Goal: Communication & Community: Answer question/provide support

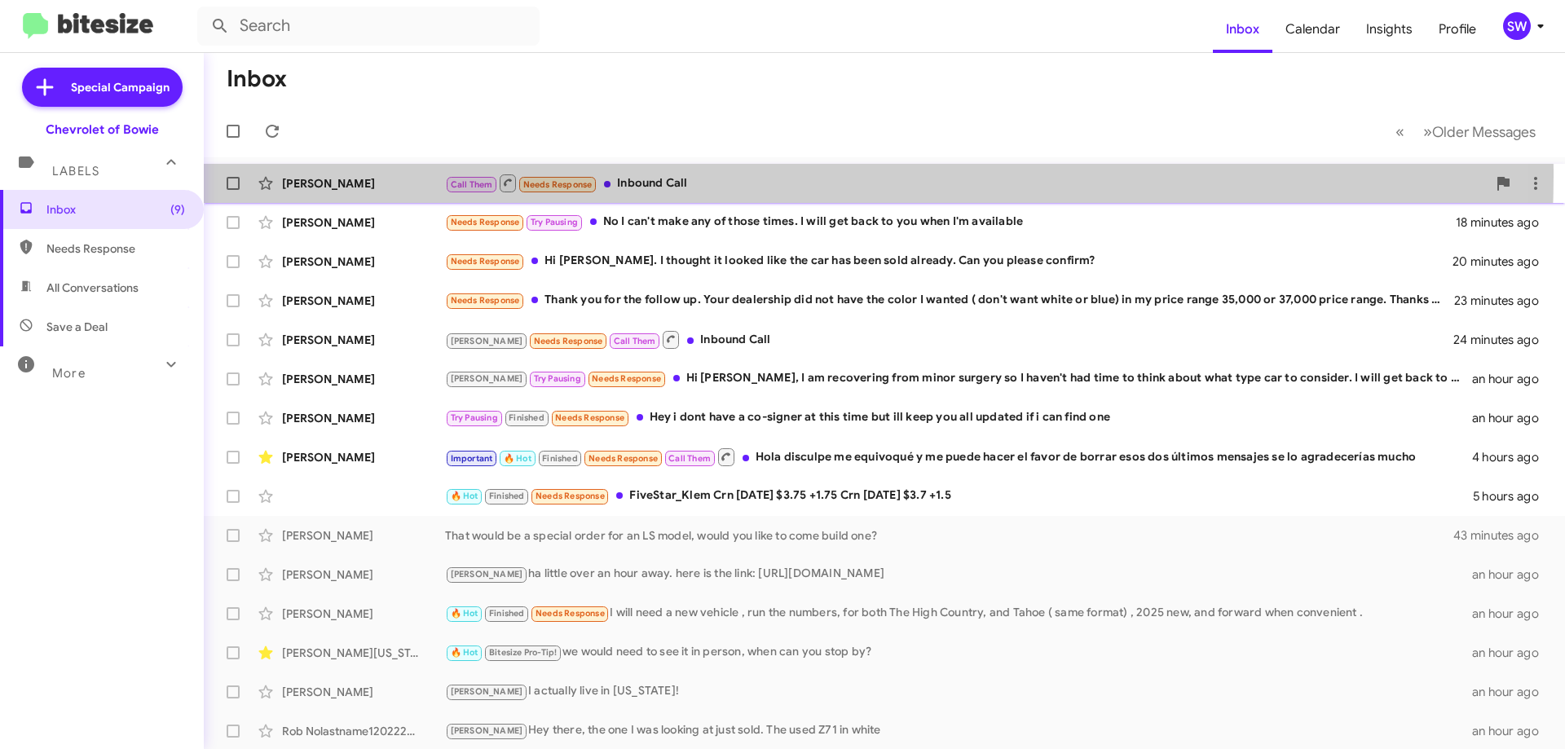
click at [712, 175] on div "Call Them Needs Response Inbound Call" at bounding box center [965, 183] width 1041 height 20
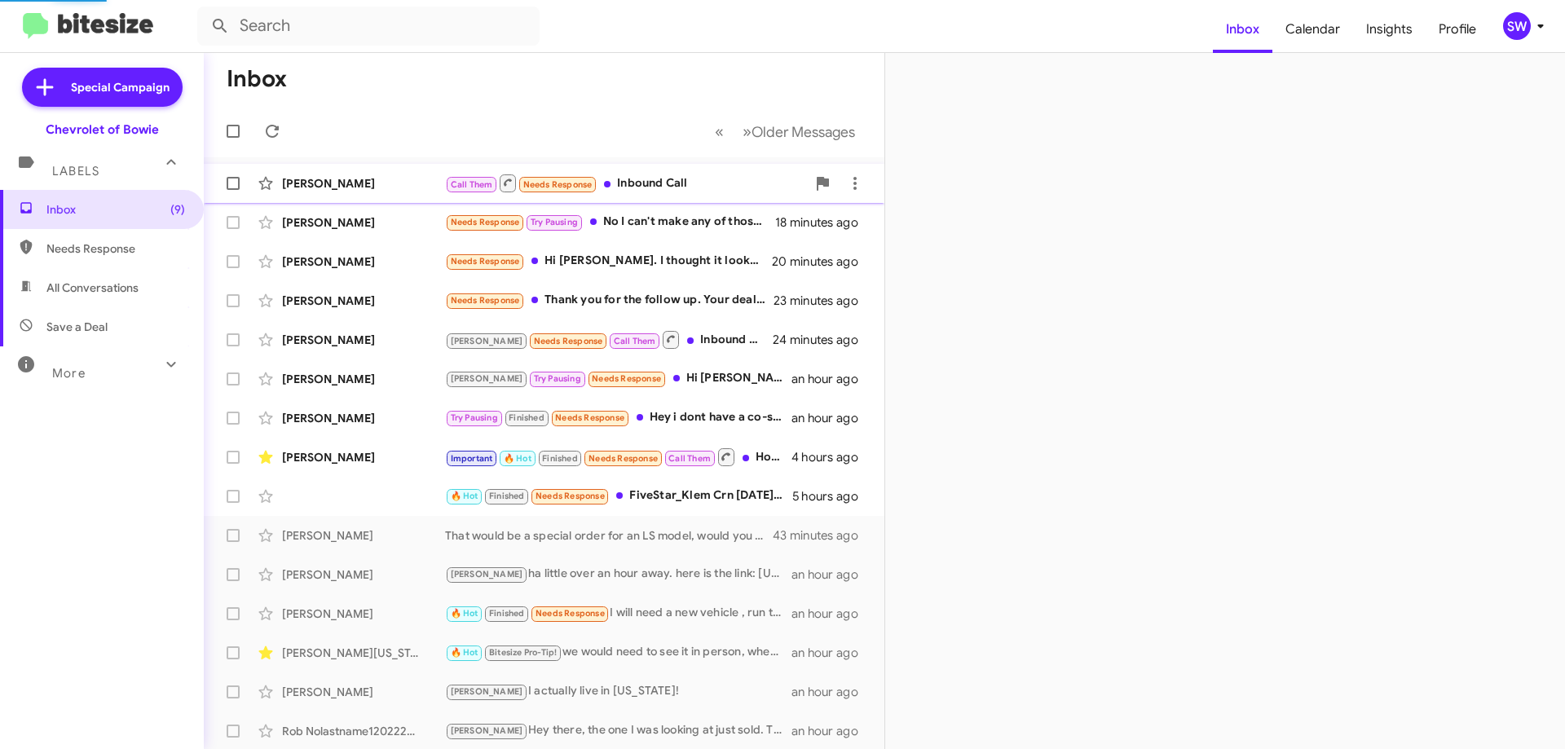
click at [681, 184] on div "Call Them Needs Response Inbound Call" at bounding box center [625, 183] width 361 height 20
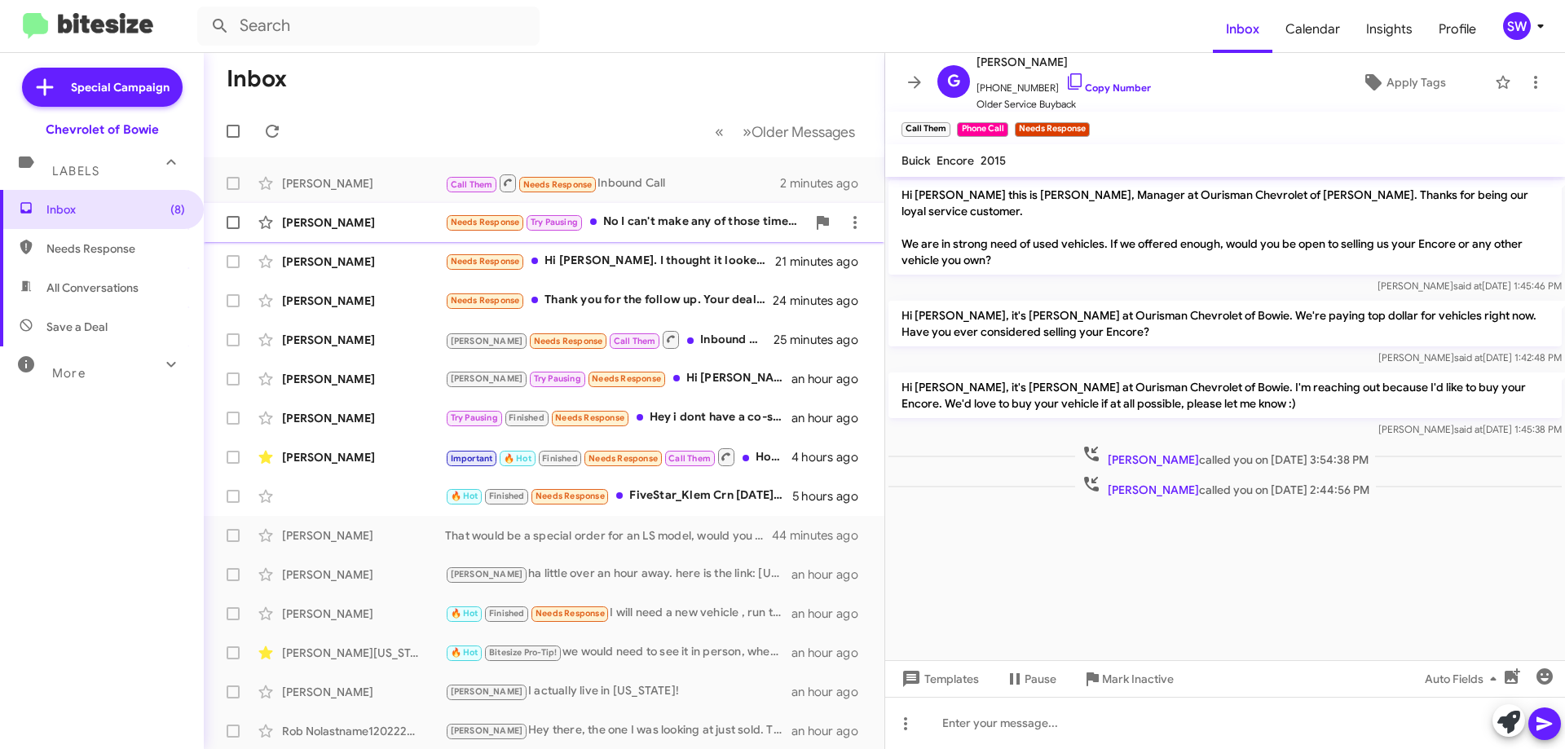
drag, startPoint x: 668, startPoint y: 230, endPoint x: 678, endPoint y: 217, distance: 16.3
click at [671, 225] on div "Needs Response Try Pausing No I can't make any of those times. I will get back …" at bounding box center [625, 222] width 361 height 19
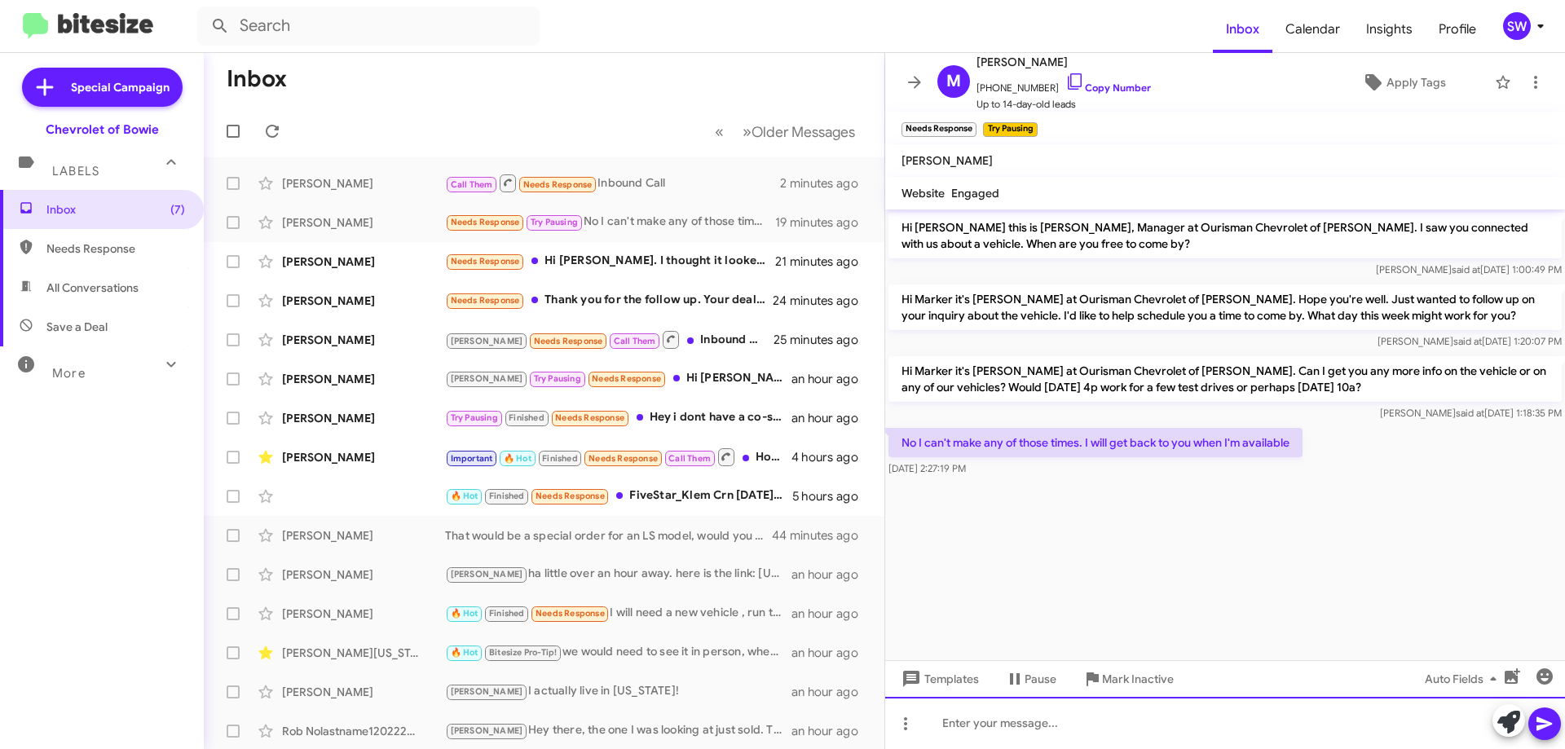
drag, startPoint x: 1080, startPoint y: 729, endPoint x: 1088, endPoint y: 721, distance: 11.5
click at [1083, 729] on div at bounding box center [1225, 723] width 680 height 52
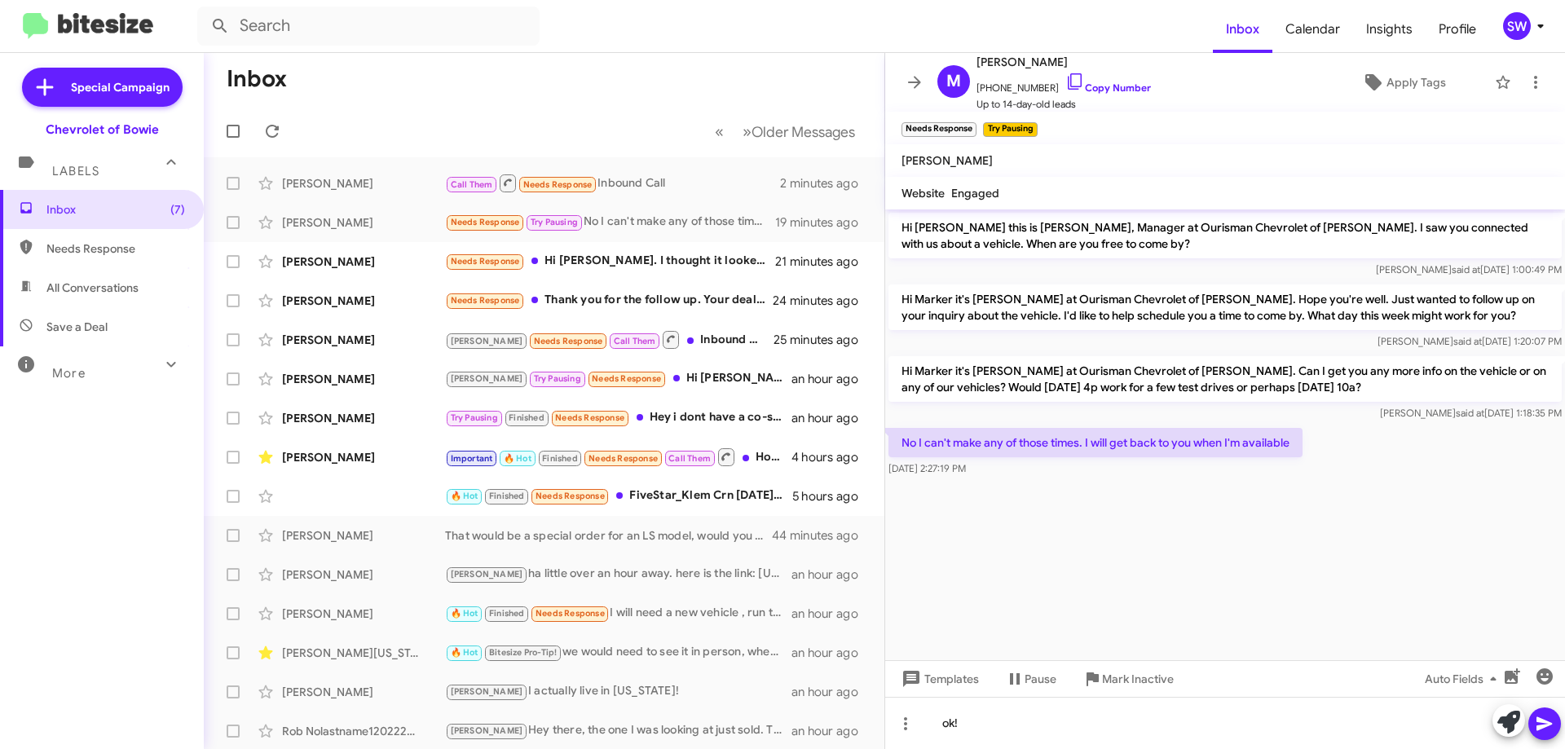
click at [1545, 720] on icon at bounding box center [1544, 724] width 20 height 20
click at [1065, 78] on icon at bounding box center [1075, 82] width 20 height 20
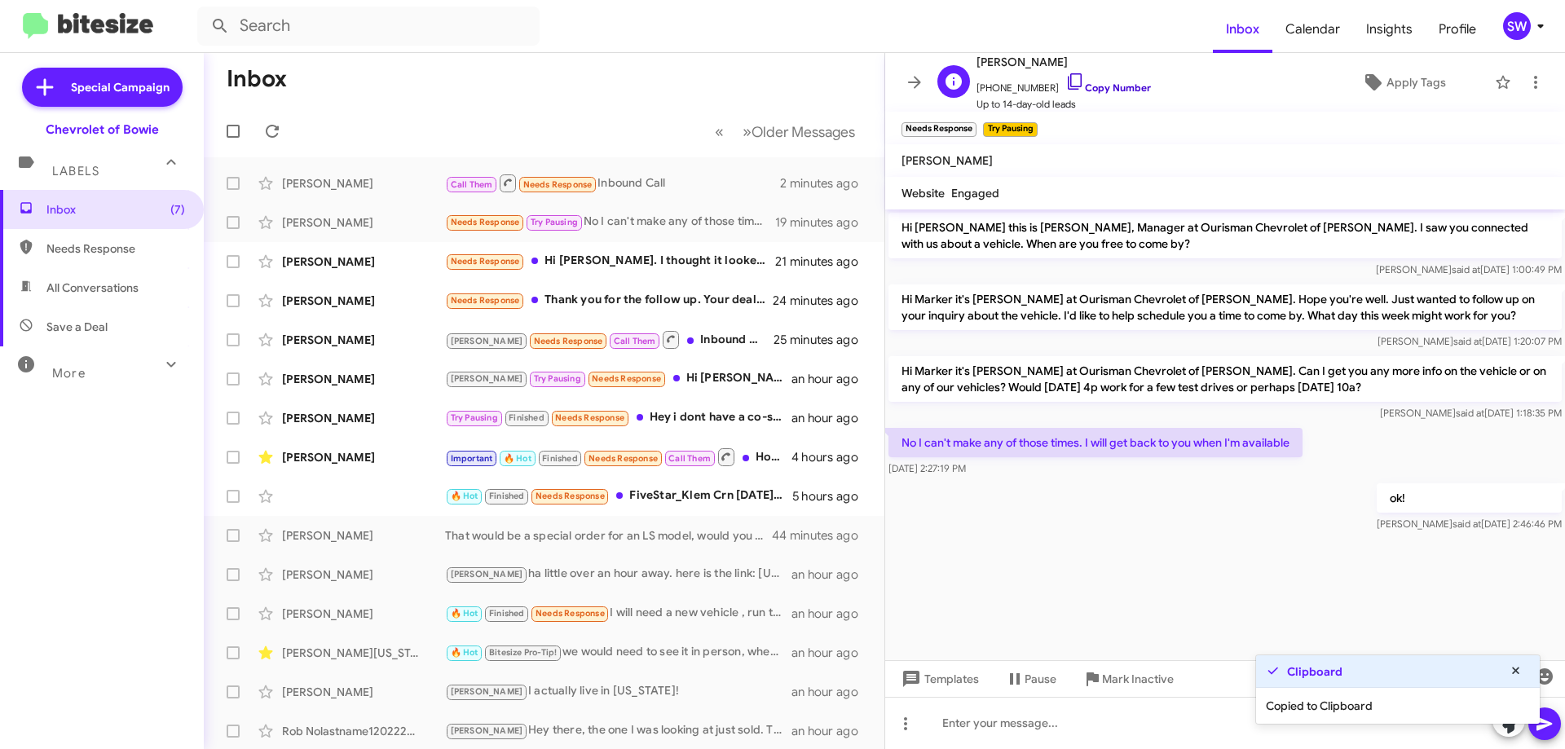
click at [1068, 83] on icon at bounding box center [1075, 81] width 14 height 16
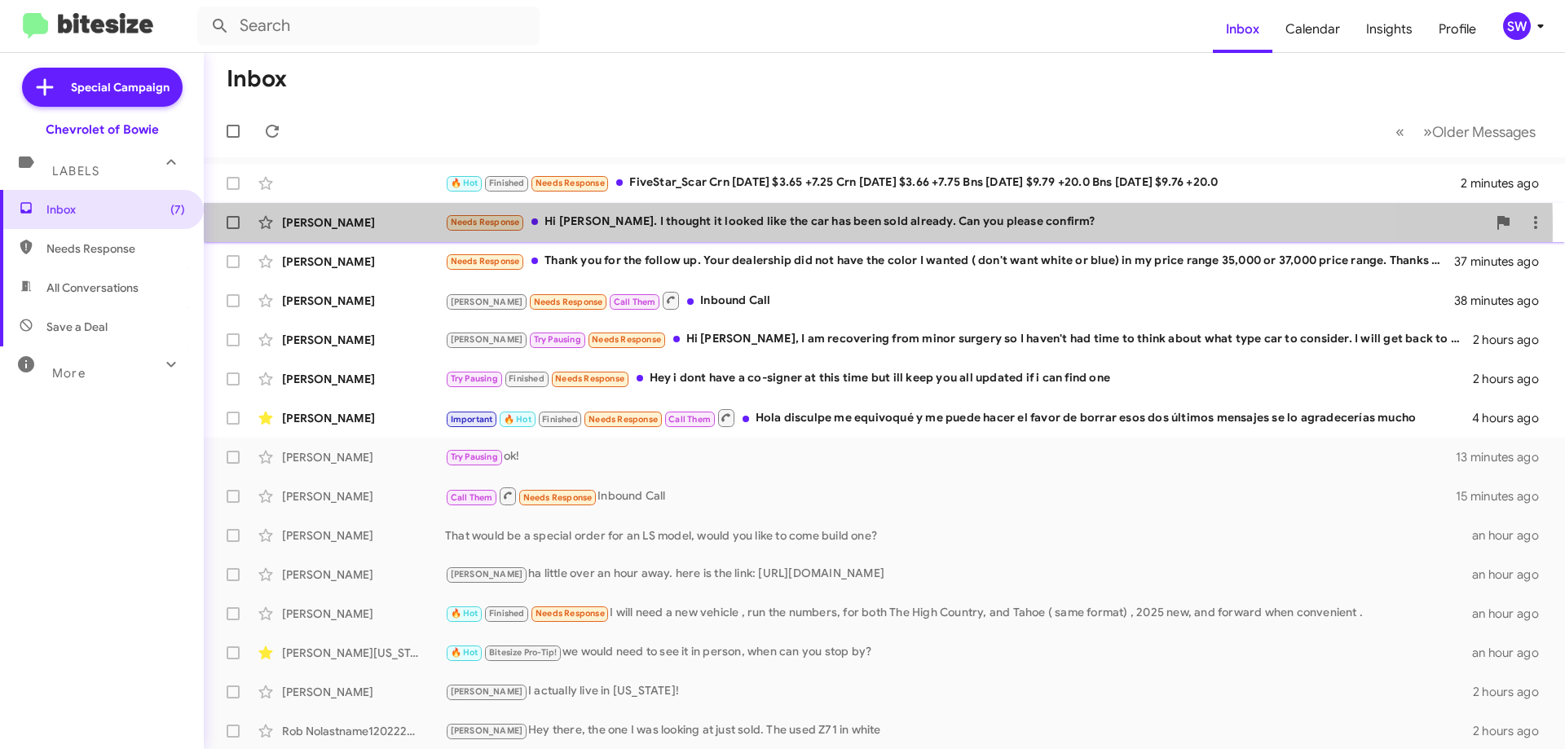
drag, startPoint x: 645, startPoint y: 228, endPoint x: 661, endPoint y: 228, distance: 15.5
click at [652, 228] on div "Needs Response Hi [PERSON_NAME]. I thought it looked like the car has been sold…" at bounding box center [965, 222] width 1041 height 19
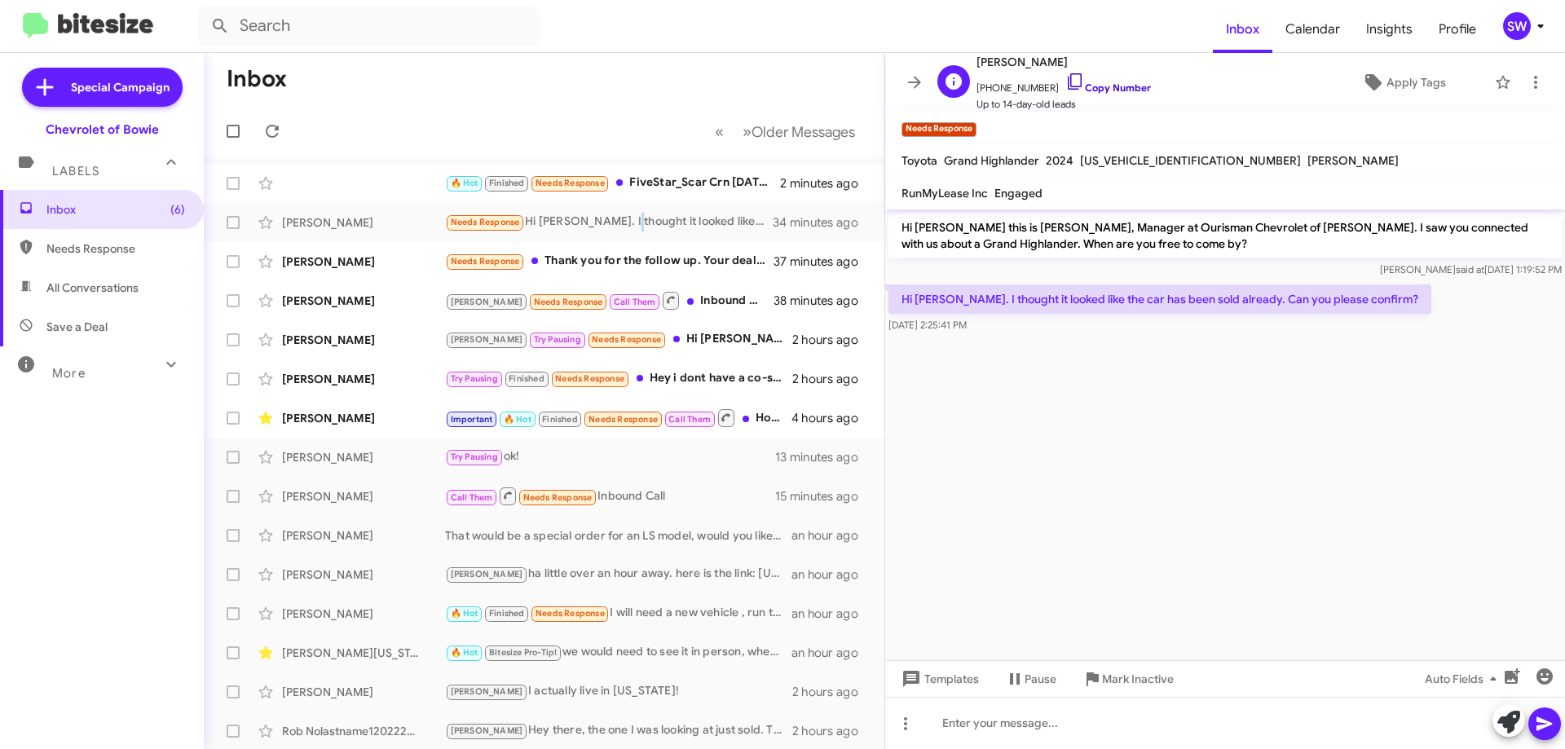
click at [1065, 78] on icon at bounding box center [1075, 82] width 20 height 20
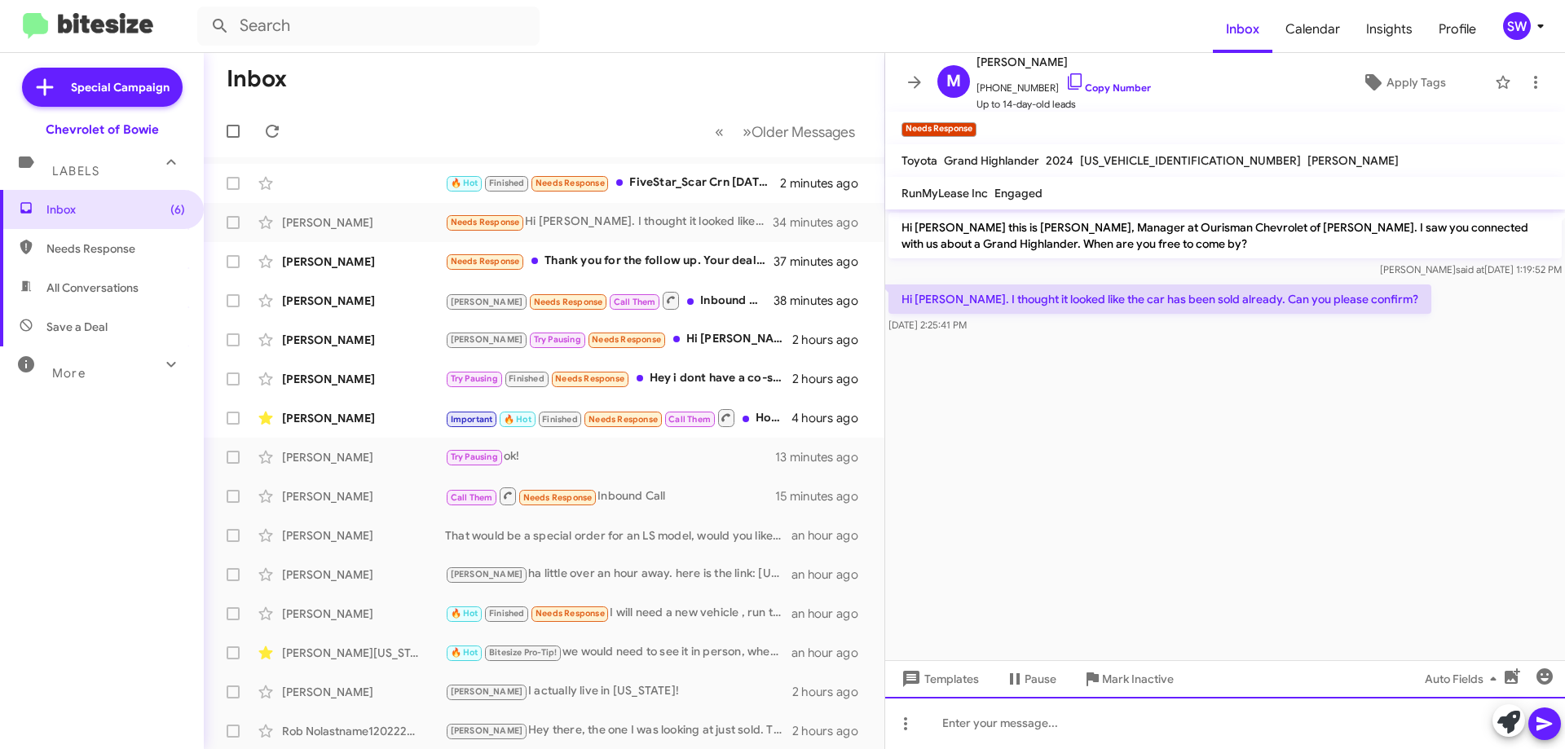
click at [1004, 724] on div at bounding box center [1225, 723] width 680 height 52
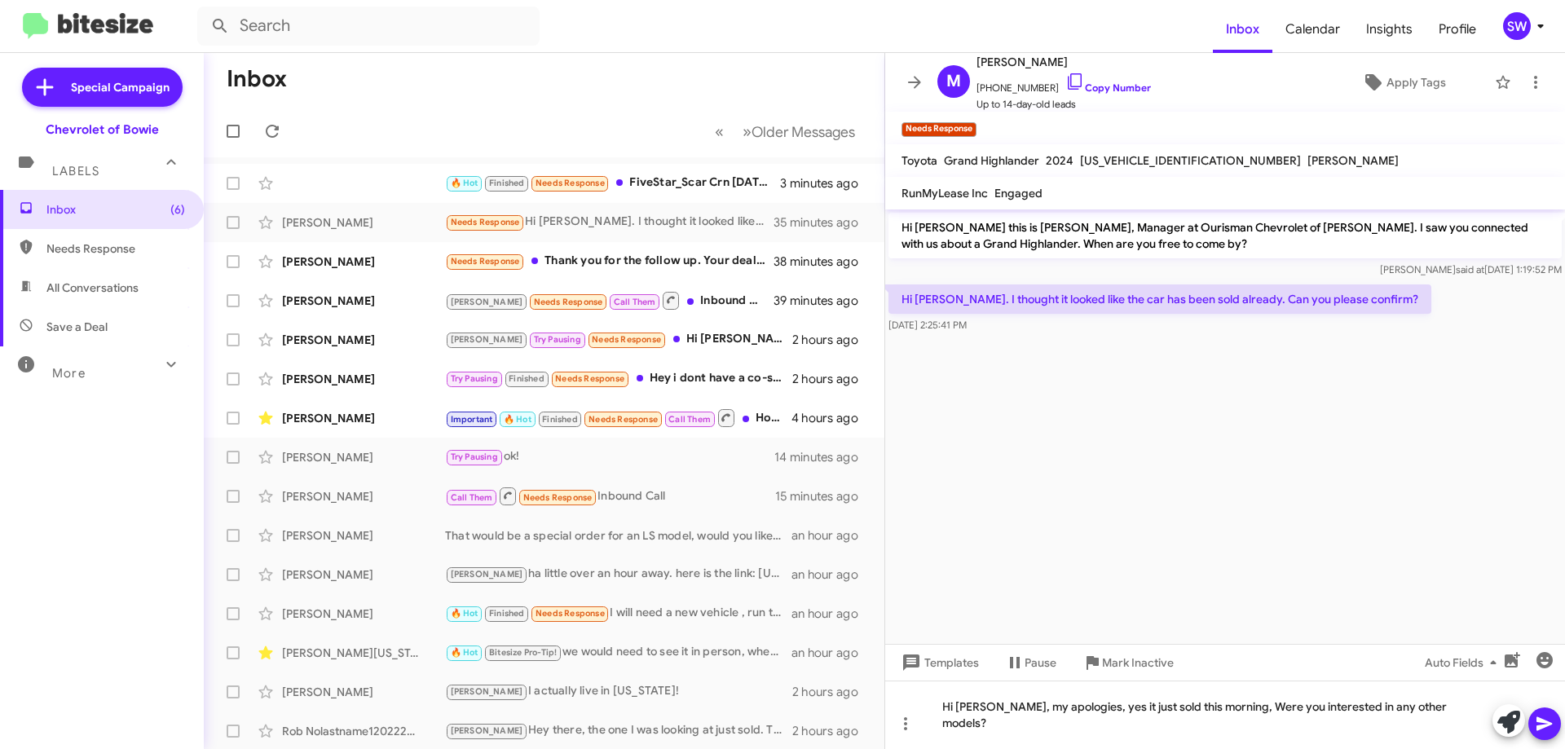
drag, startPoint x: 1544, startPoint y: 739, endPoint x: 1539, endPoint y: 729, distance: 11.7
click at [1543, 734] on span at bounding box center [1544, 723] width 20 height 33
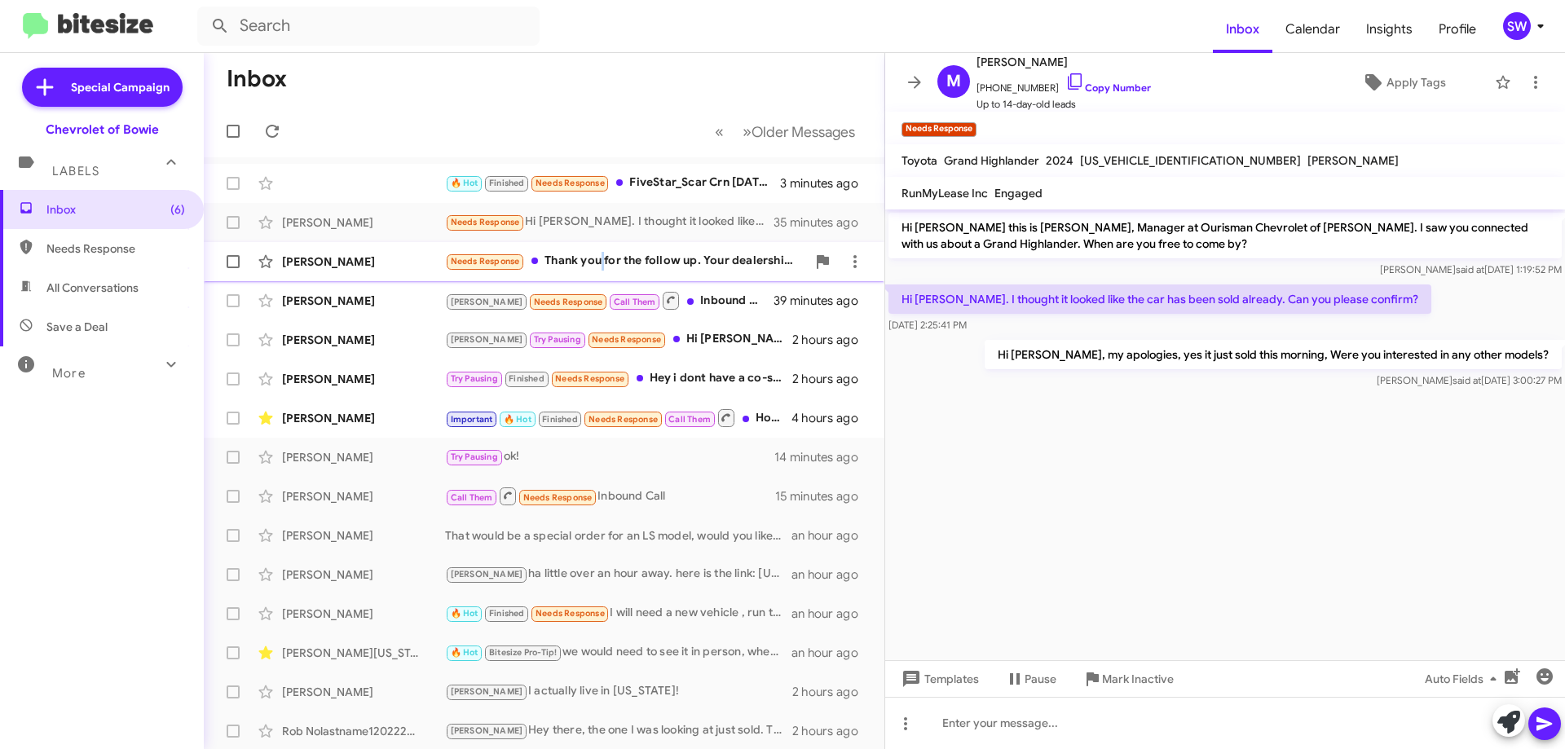
drag, startPoint x: 601, startPoint y: 252, endPoint x: 720, endPoint y: 269, distance: 119.4
click at [605, 253] on div "Needs Response Thank you for the follow up. Your dealership did not have the co…" at bounding box center [625, 261] width 361 height 19
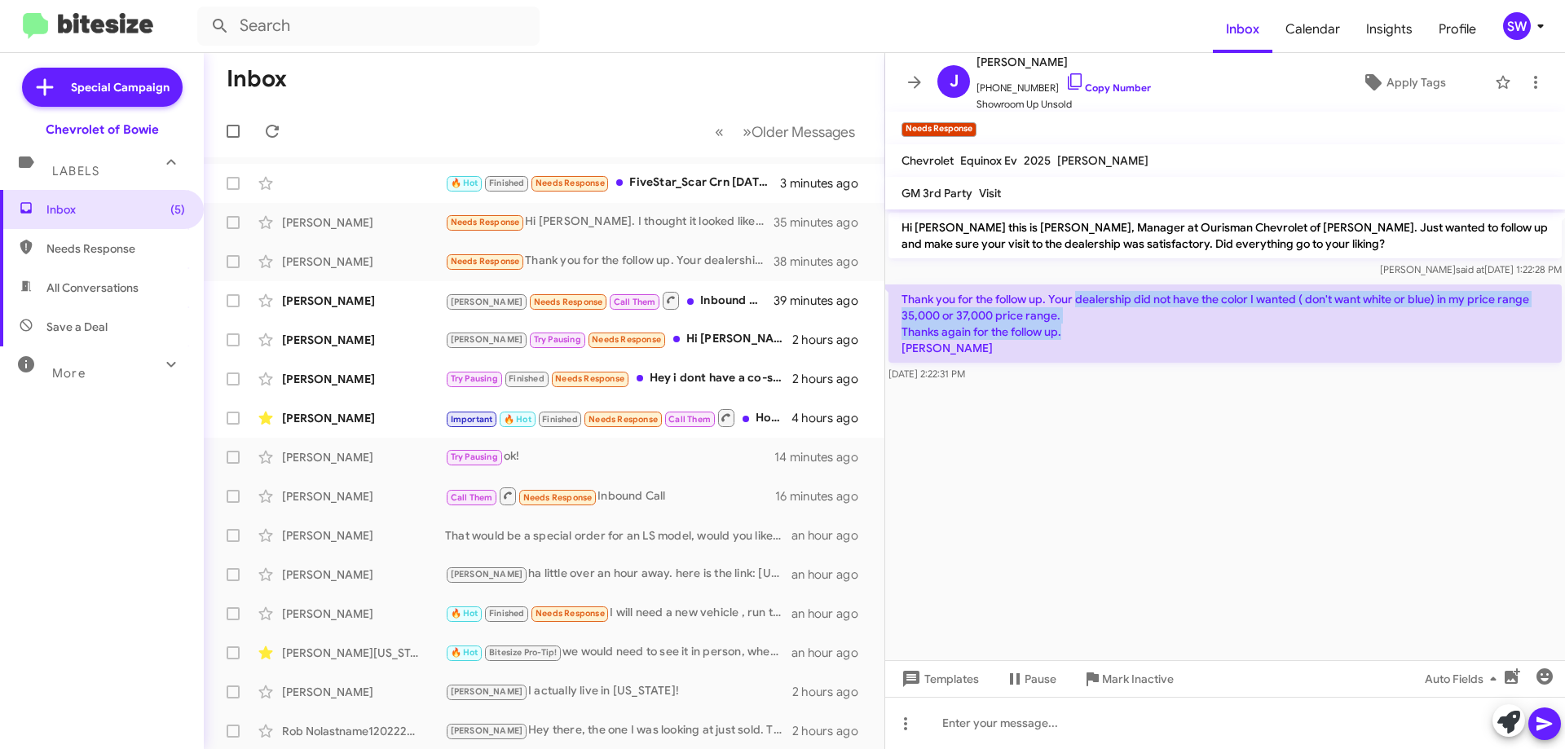
drag, startPoint x: 1079, startPoint y: 302, endPoint x: 1205, endPoint y: 330, distance: 129.3
click at [1205, 330] on p "Thank you for the follow up. Your dealership did not have the color I wanted ( …" at bounding box center [1224, 323] width 673 height 78
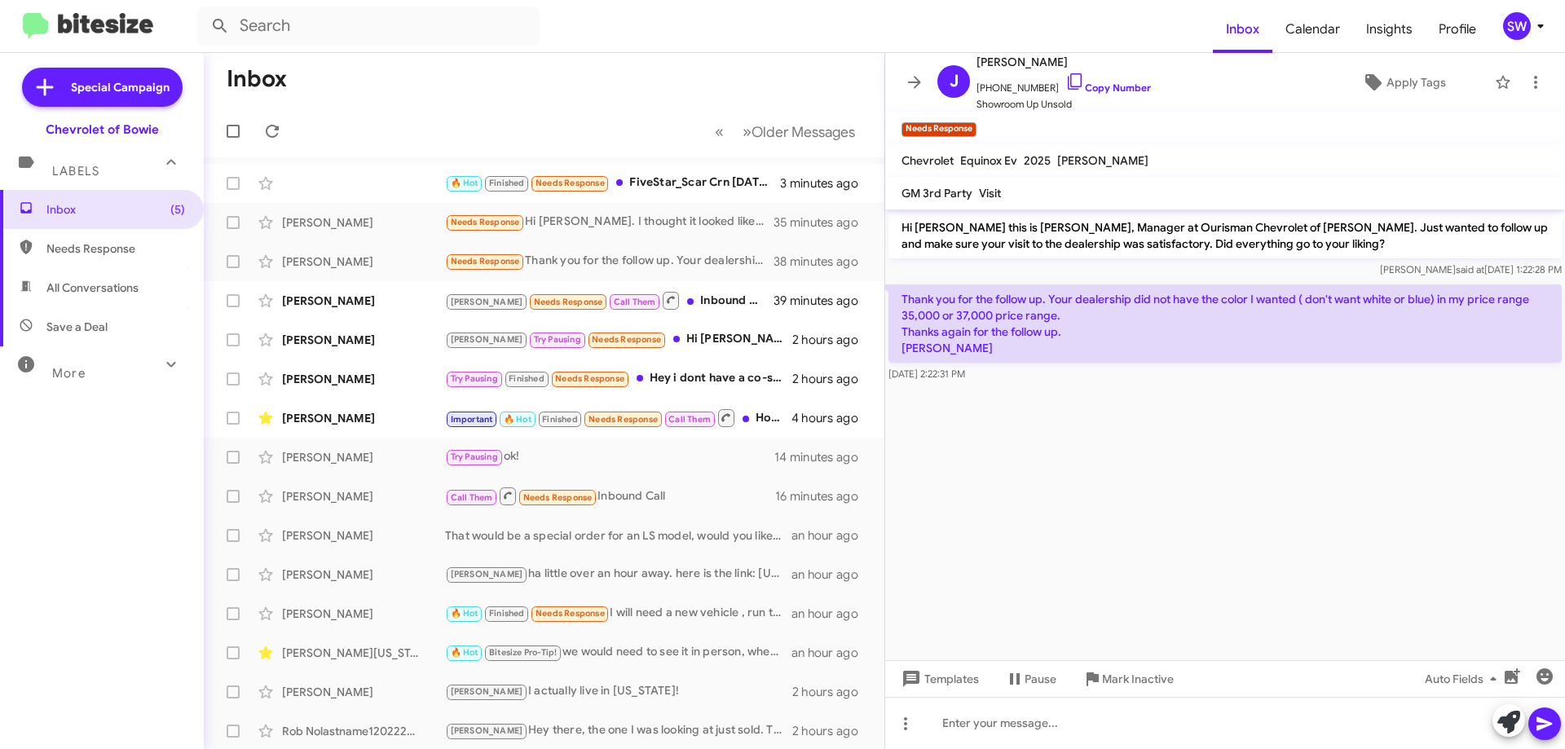
drag, startPoint x: 1062, startPoint y: 341, endPoint x: 1094, endPoint y: 350, distance: 33.8
click at [1063, 341] on p "Thank you for the follow up. Your dealership did not have the color I wanted ( …" at bounding box center [1224, 323] width 673 height 78
drag, startPoint x: 1059, startPoint y: 83, endPoint x: 1148, endPoint y: 88, distance: 89.8
click at [1065, 84] on icon at bounding box center [1075, 82] width 20 height 20
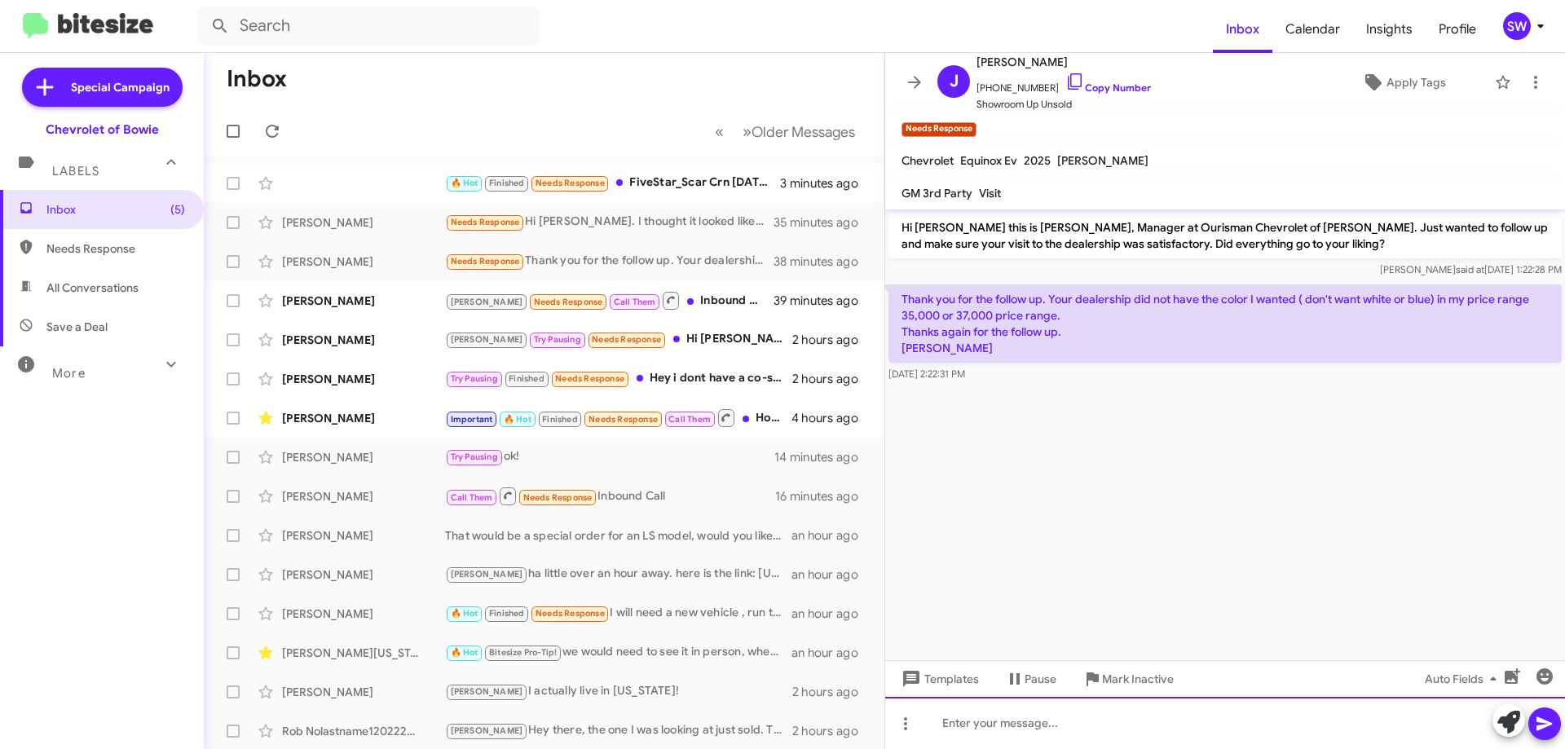
drag, startPoint x: 1037, startPoint y: 726, endPoint x: 1006, endPoint y: 715, distance: 32.7
click at [1035, 724] on div at bounding box center [1225, 723] width 680 height 52
click at [967, 724] on div "ok id we get naymore in we csn let ypu know" at bounding box center [1225, 723] width 680 height 52
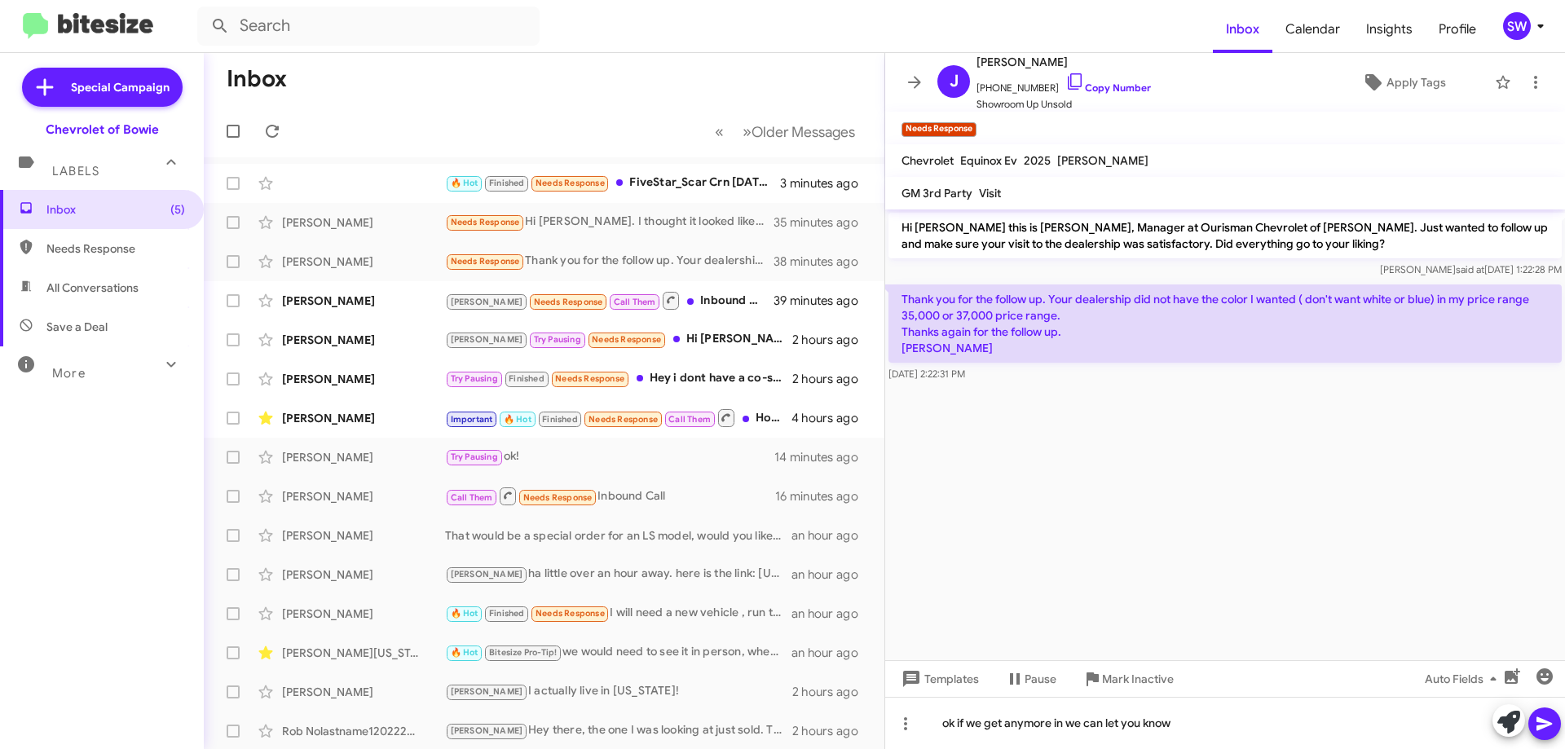
drag, startPoint x: 1543, startPoint y: 720, endPoint x: 1519, endPoint y: 709, distance: 26.6
click at [1543, 720] on icon at bounding box center [1543, 724] width 15 height 14
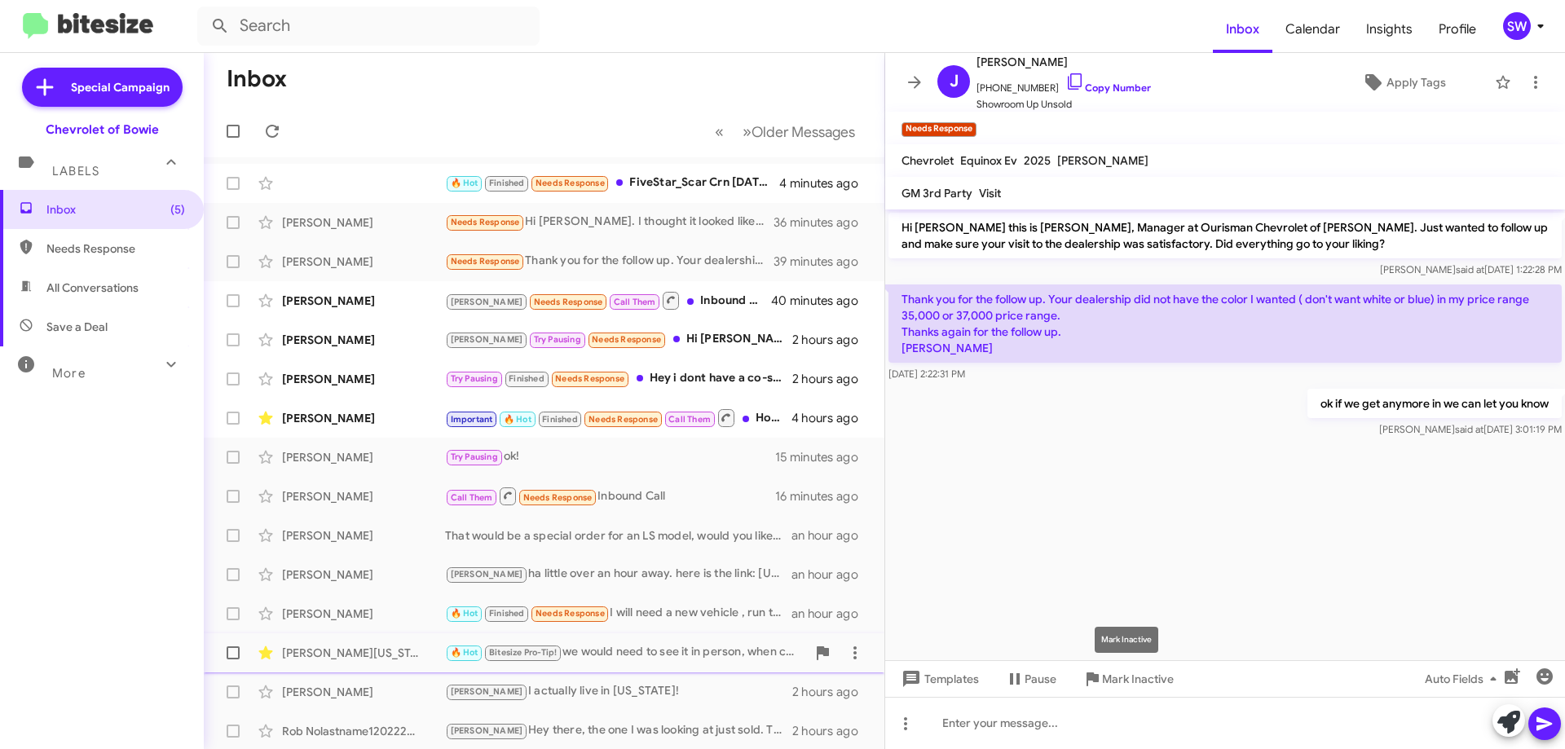
drag, startPoint x: 1134, startPoint y: 679, endPoint x: 1130, endPoint y: 667, distance: 12.1
click at [1138, 680] on span "Mark Inactive" at bounding box center [1138, 678] width 72 height 29
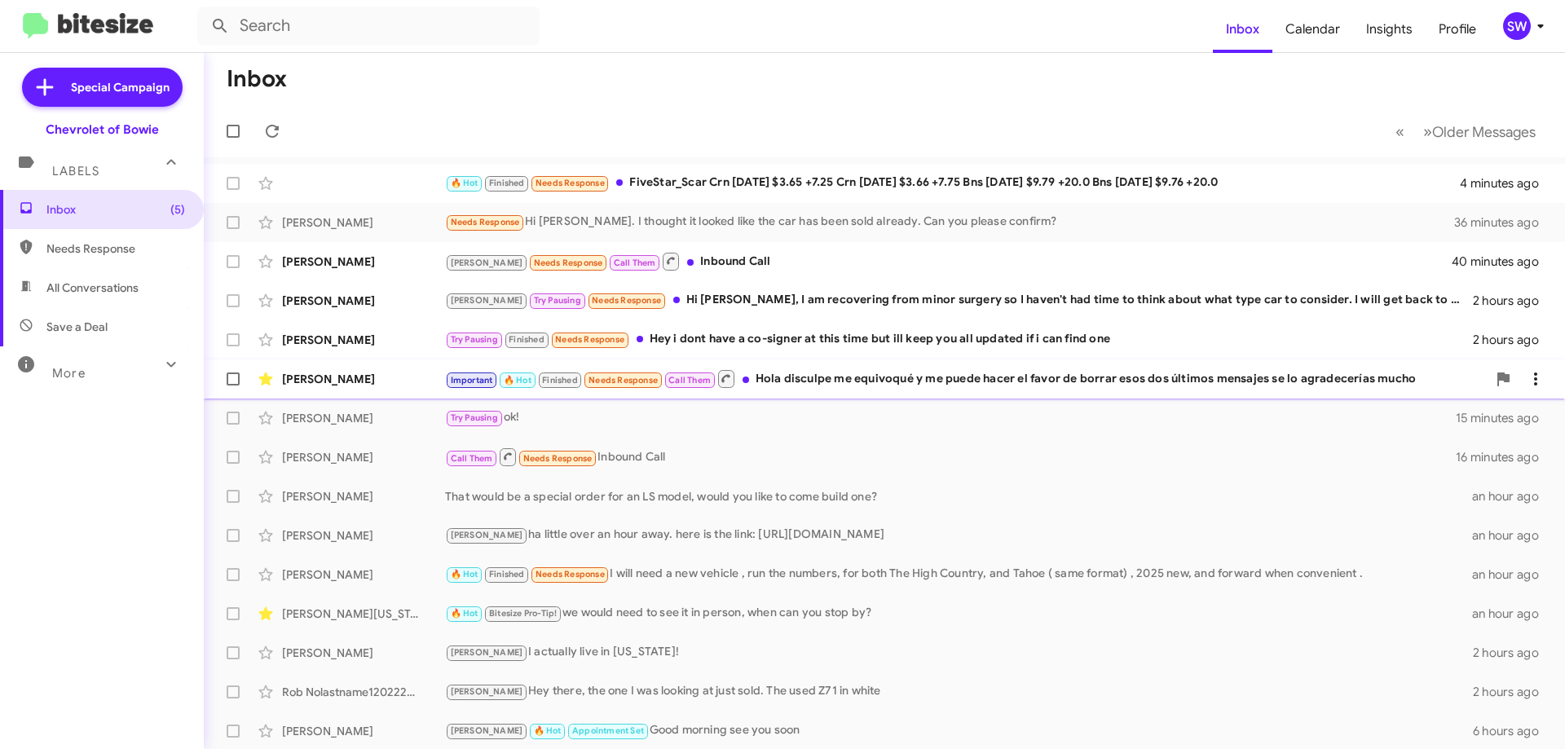
drag, startPoint x: 808, startPoint y: 381, endPoint x: 847, endPoint y: 368, distance: 42.3
click at [808, 381] on div "Important 🔥 Hot Finished Needs Response Call Them Hola disculpe me equivoqué y …" at bounding box center [965, 378] width 1041 height 20
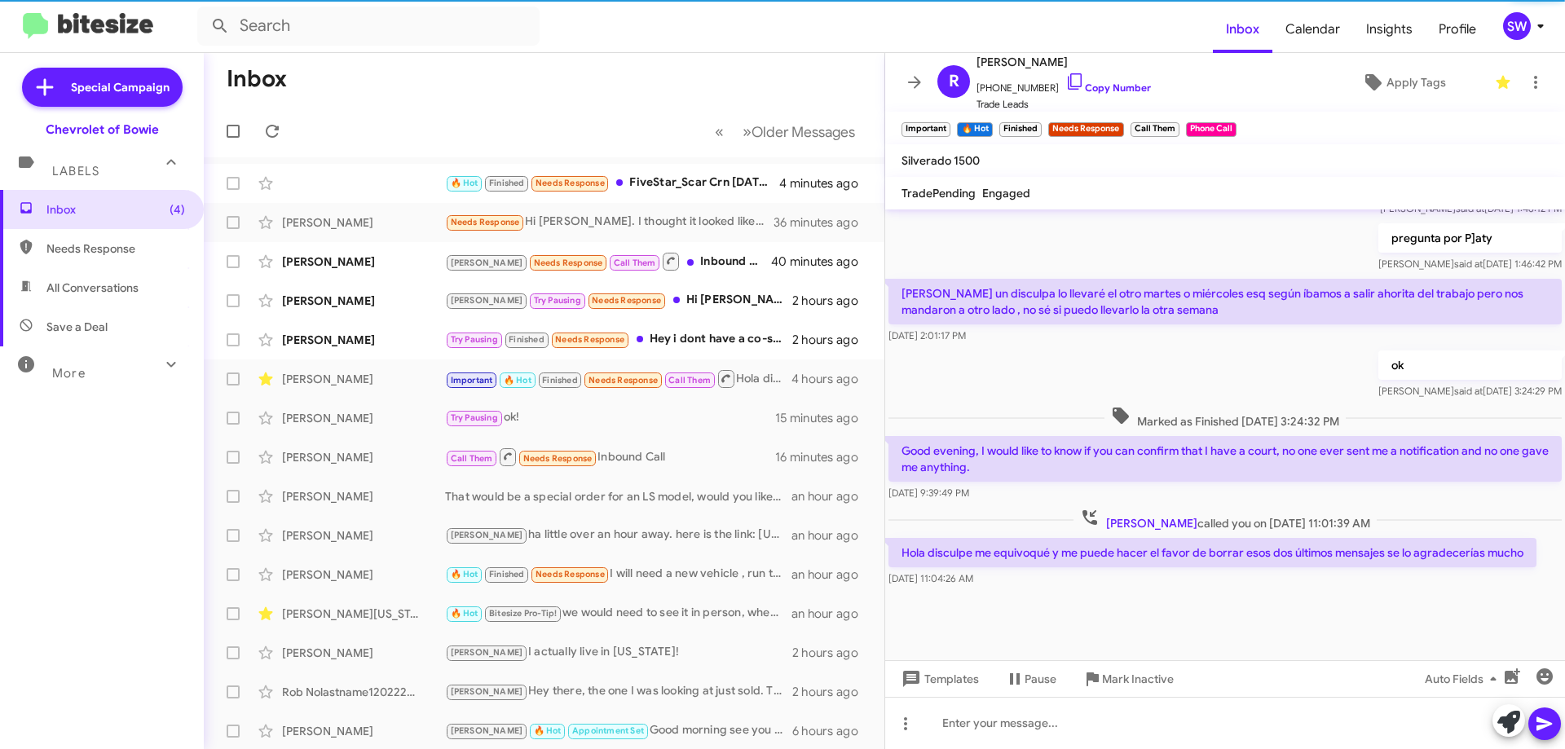
scroll to position [992, 0]
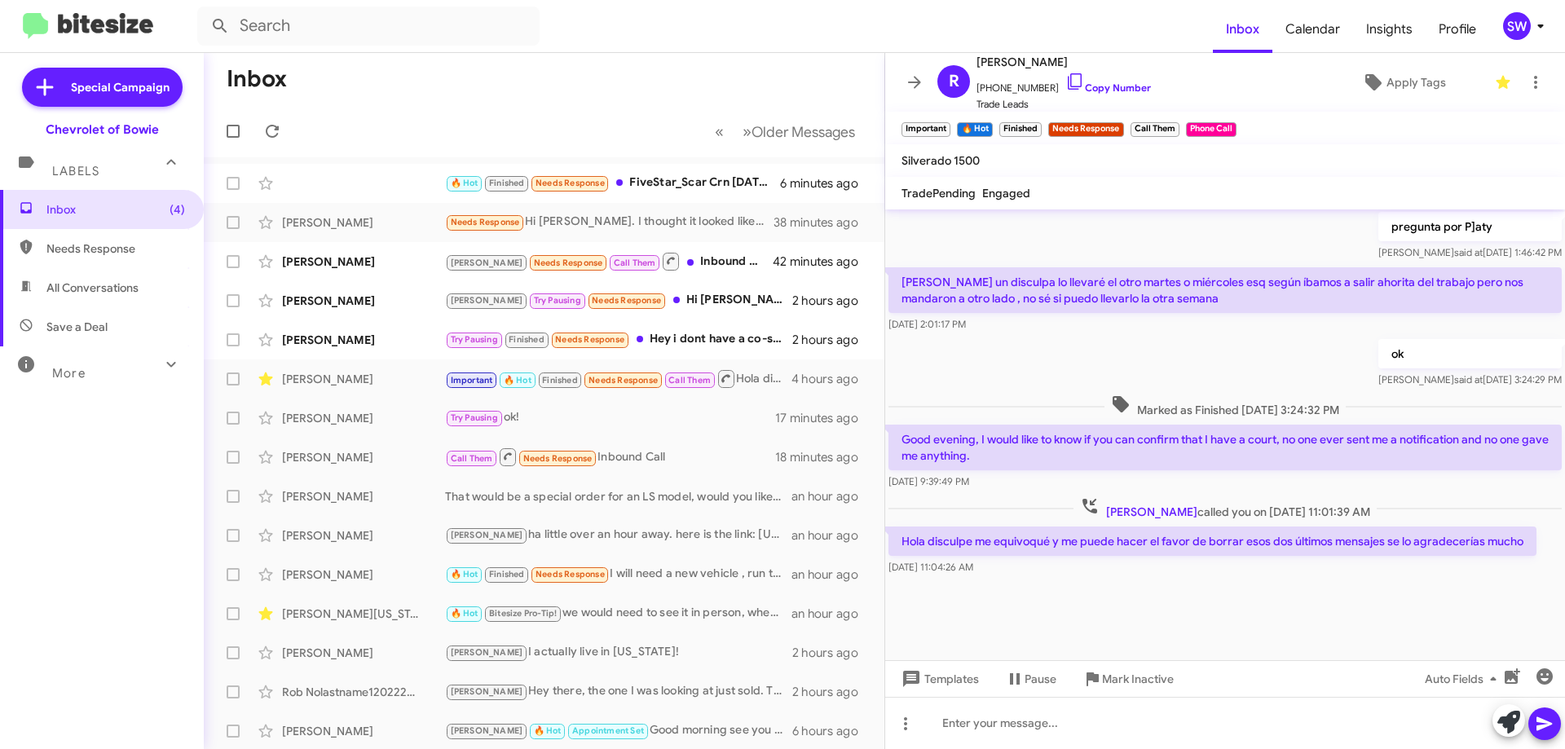
click at [1006, 544] on p "Hola disculpe me equivoqué y me puede hacer el favor de borrar esos dos últimos…" at bounding box center [1212, 540] width 648 height 29
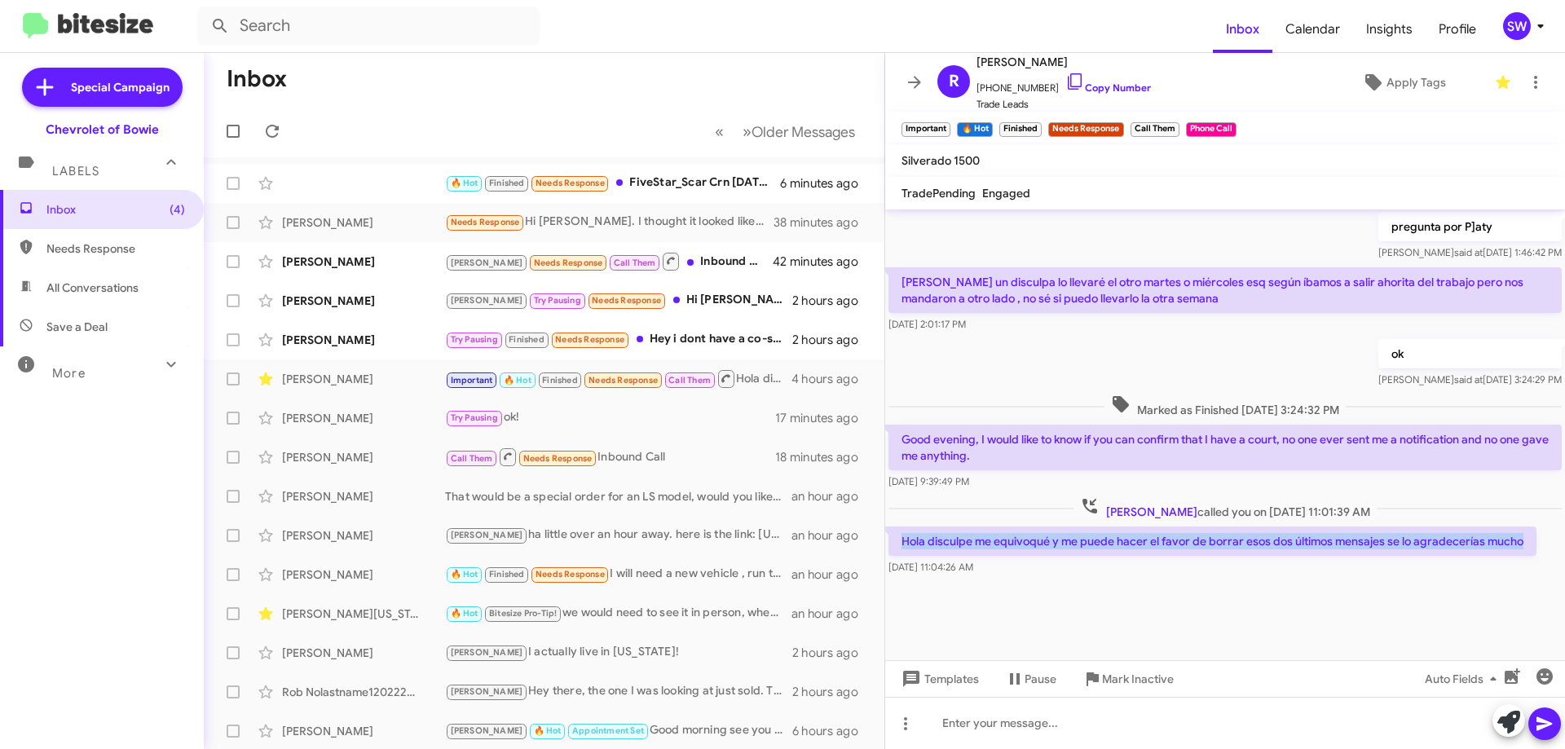
click at [1006, 544] on p "Hola disculpe me equivoqué y me puede hacer el favor de borrar esos dos últimos…" at bounding box center [1212, 540] width 648 height 29
copy p "Hola disculpe me equivoqué y me puede hacer el favor de borrar esos dos últimos…"
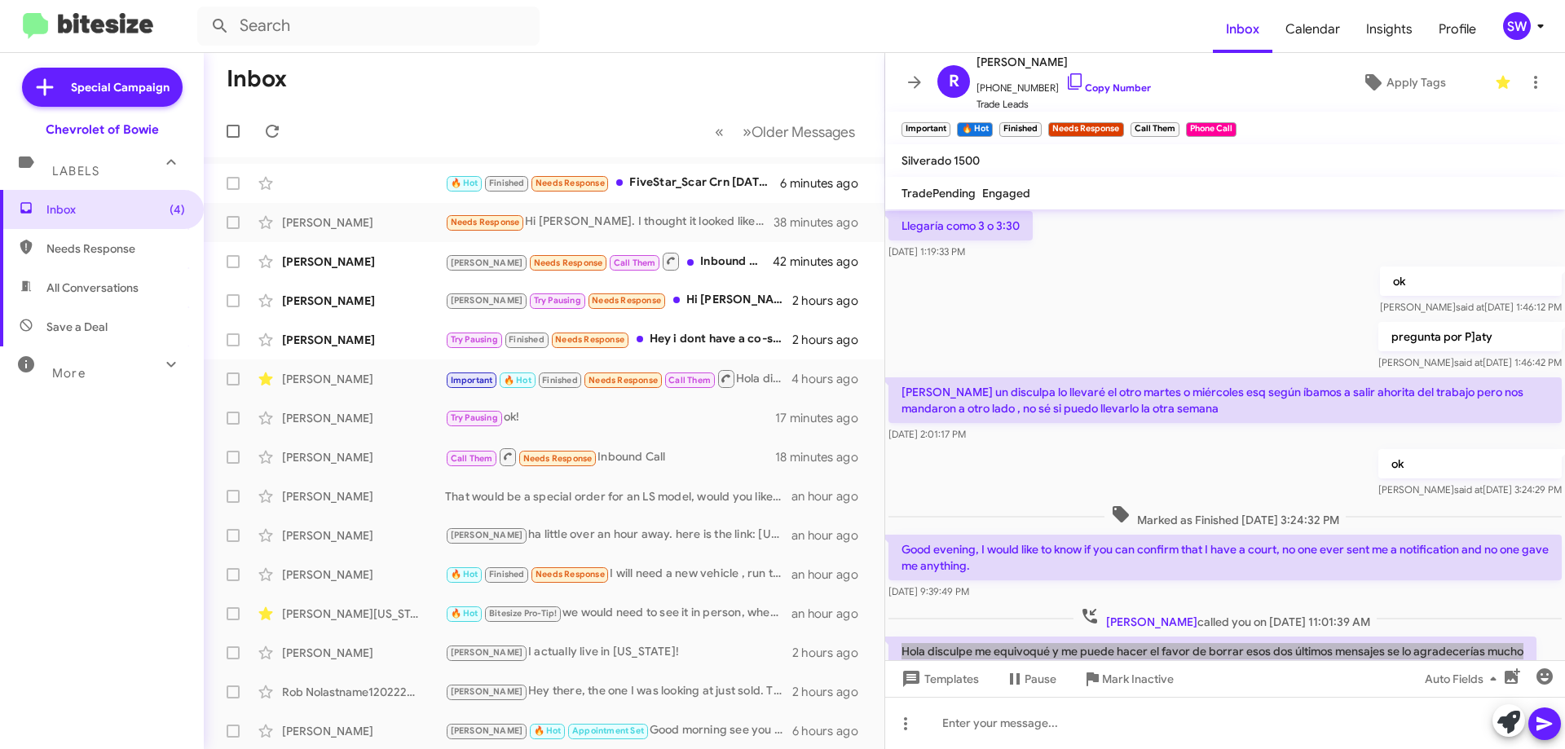
scroll to position [910, 0]
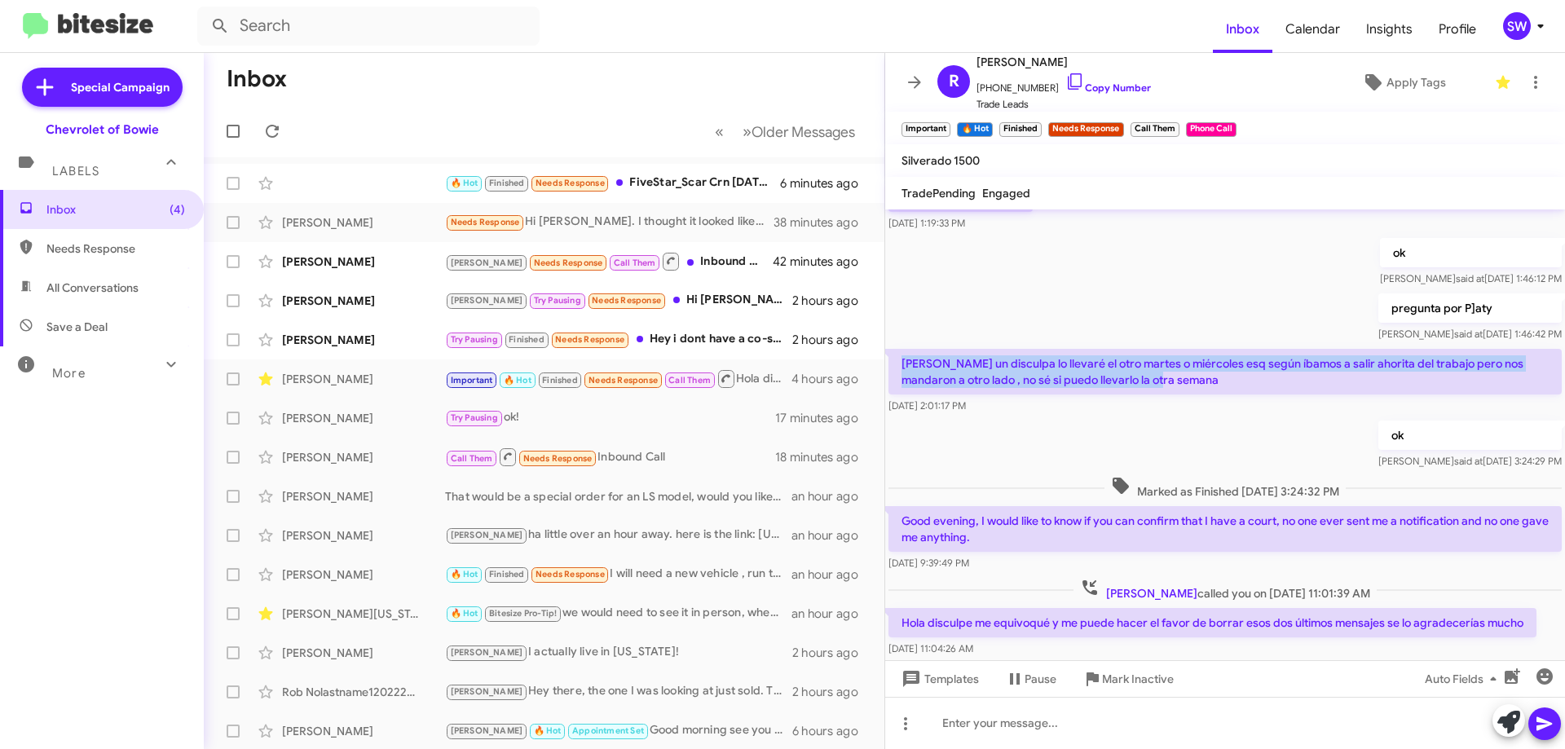
drag, startPoint x: 1054, startPoint y: 383, endPoint x: 905, endPoint y: 365, distance: 150.2
click at [900, 363] on p "[PERSON_NAME] un disculpa lo llevaré el otro martes o miércoles esq según íbamo…" at bounding box center [1224, 372] width 673 height 46
copy p "[PERSON_NAME] un disculpa lo llevaré el otro martes o miércoles esq según íbamo…"
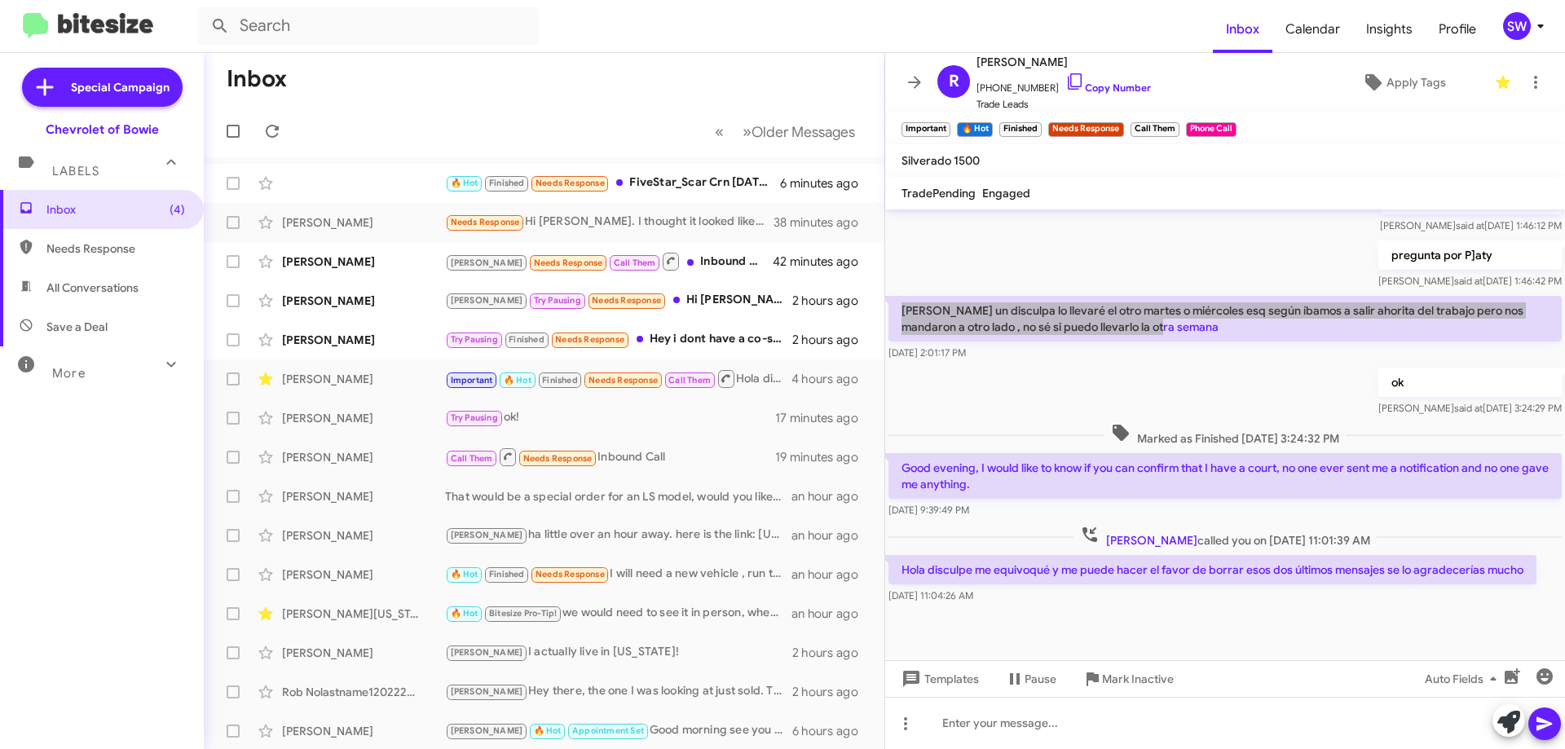
scroll to position [992, 0]
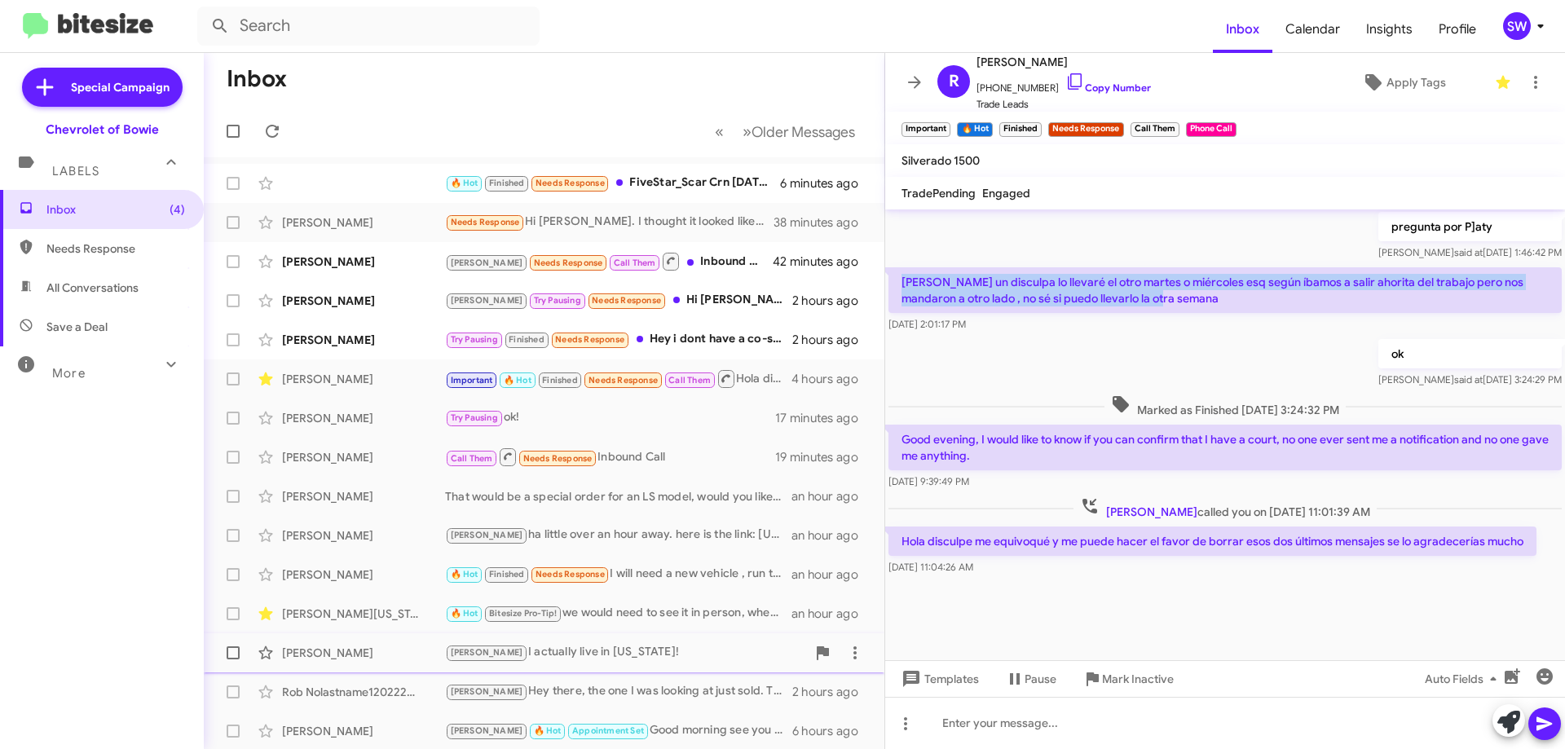
drag, startPoint x: 1111, startPoint y: 671, endPoint x: 1159, endPoint y: 657, distance: 50.0
click at [1113, 671] on span "Mark Inactive" at bounding box center [1138, 678] width 72 height 29
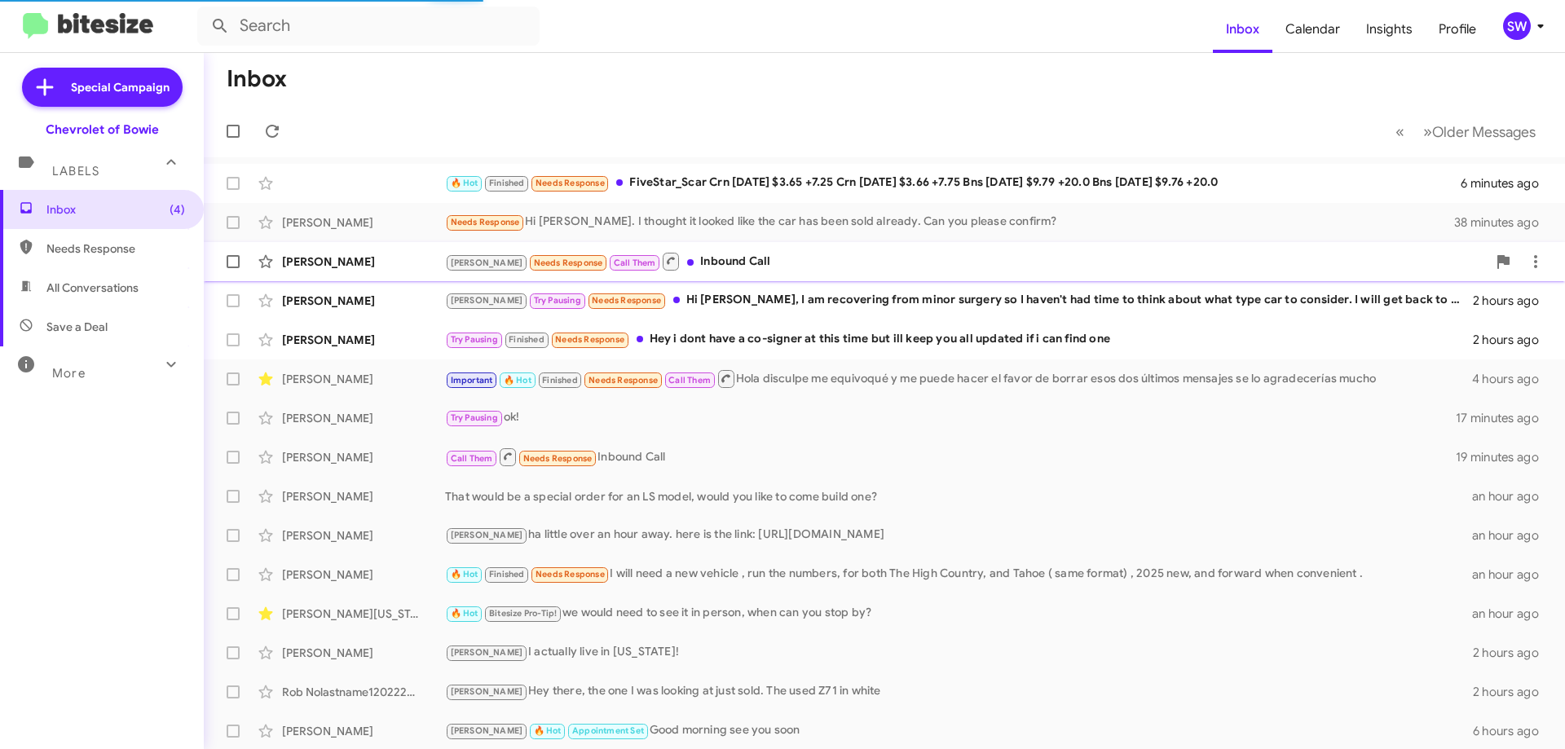
click at [707, 261] on div "[PERSON_NAME] Needs Response Call Them Inbound Call" at bounding box center [965, 261] width 1041 height 20
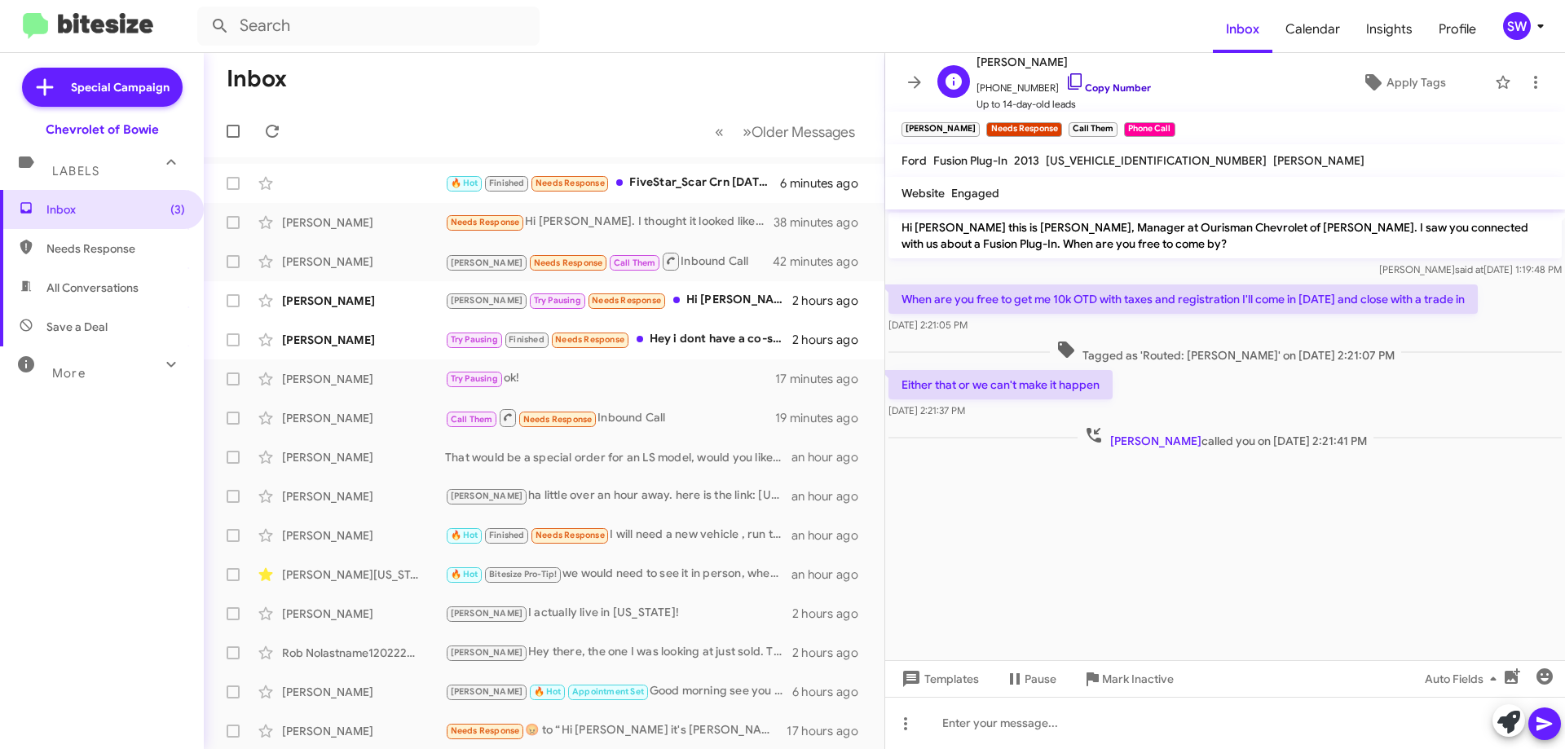
click at [1067, 77] on icon at bounding box center [1075, 82] width 20 height 20
drag, startPoint x: 1060, startPoint y: 80, endPoint x: 1094, endPoint y: 102, distance: 40.0
click at [1065, 81] on icon at bounding box center [1075, 82] width 20 height 20
